Goal: Task Accomplishment & Management: Use online tool/utility

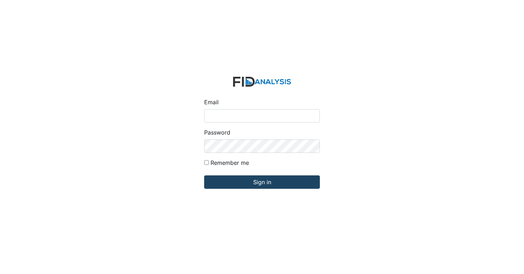
type input "[EMAIL_ADDRESS][DOMAIN_NAME]"
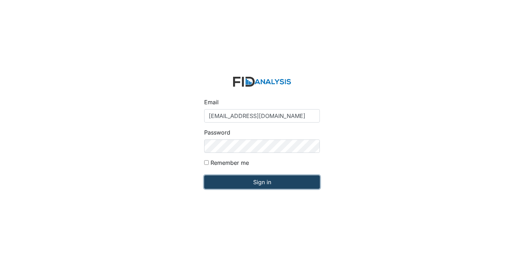
click at [265, 176] on input "Sign in" at bounding box center [262, 182] width 116 height 13
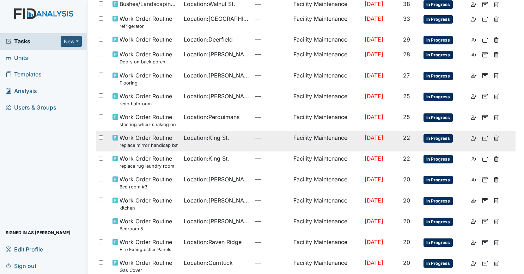
scroll to position [247, 0]
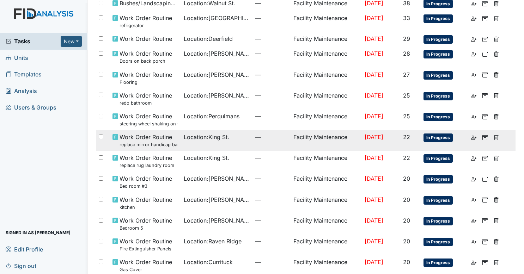
click at [291, 138] on td "Facility Maintenance" at bounding box center [326, 140] width 71 height 21
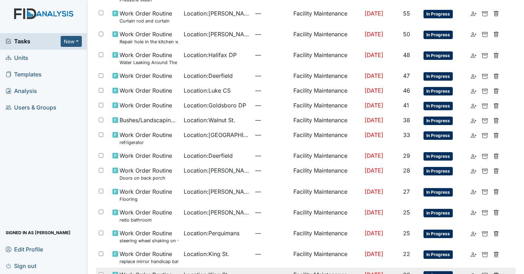
scroll to position [129, 0]
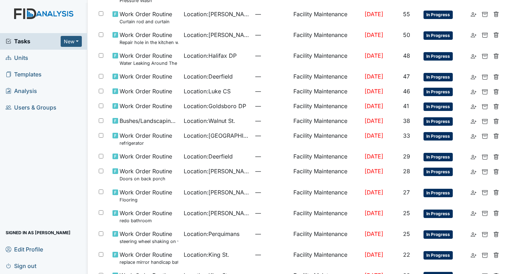
click at [33, 268] on span "Sign out" at bounding box center [21, 266] width 31 height 11
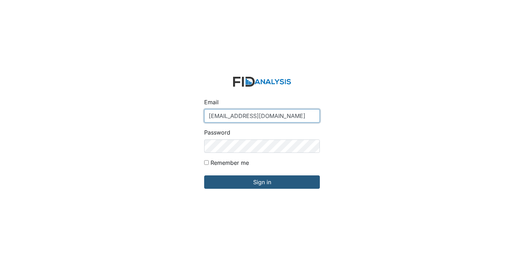
click at [243, 117] on input "[EMAIL_ADDRESS][DOMAIN_NAME]" at bounding box center [262, 115] width 116 height 13
type input "arollins@lifeincorporated.com"
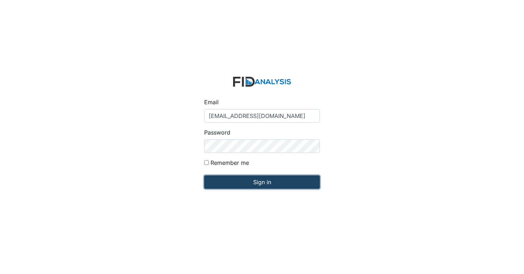
click at [253, 183] on input "Sign in" at bounding box center [262, 182] width 116 height 13
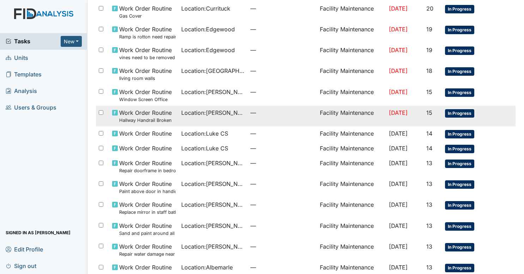
scroll to position [416, 0]
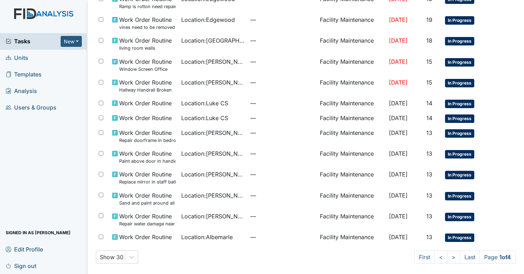
click at [23, 265] on span "Sign out" at bounding box center [21, 266] width 31 height 11
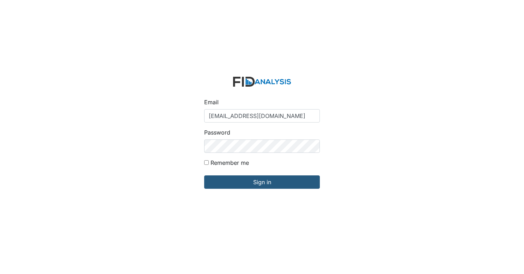
click at [236, 120] on input "[EMAIL_ADDRESS][DOMAIN_NAME]" at bounding box center [262, 115] width 116 height 13
type input "[EMAIL_ADDRESS][DOMAIN_NAME]"
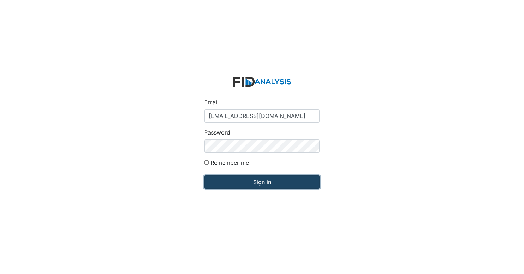
click at [255, 186] on input "Sign in" at bounding box center [262, 182] width 116 height 13
